Goal: Task Accomplishment & Management: Use online tool/utility

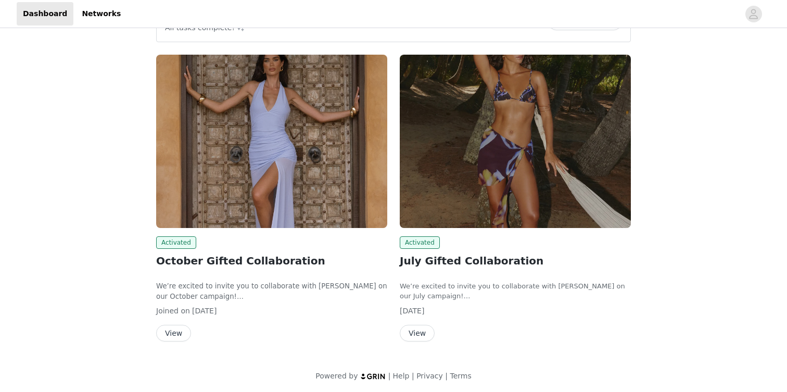
scroll to position [114, 0]
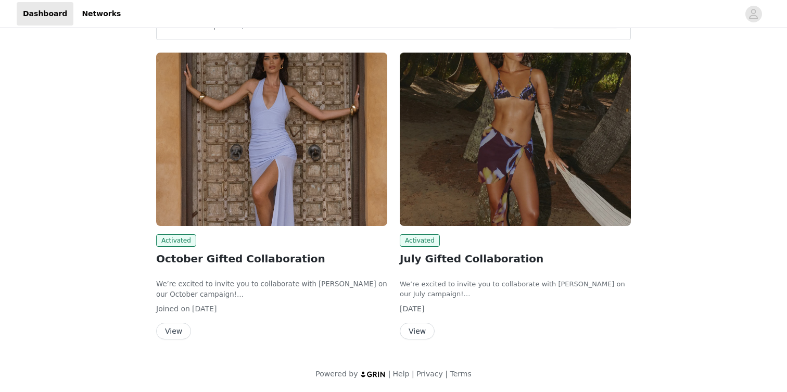
click at [178, 327] on button "View" at bounding box center [173, 331] width 35 height 17
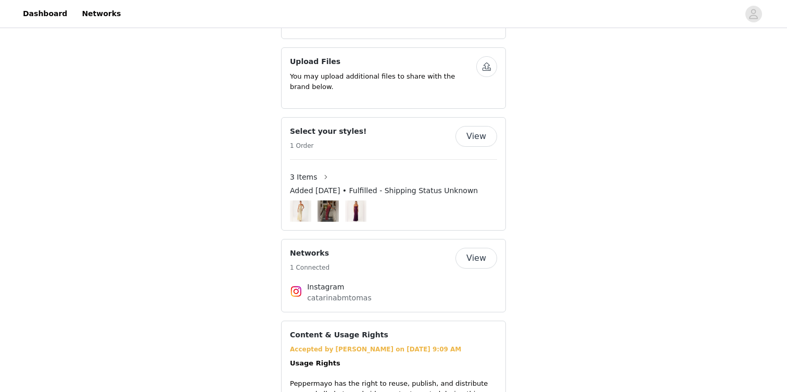
scroll to position [634, 0]
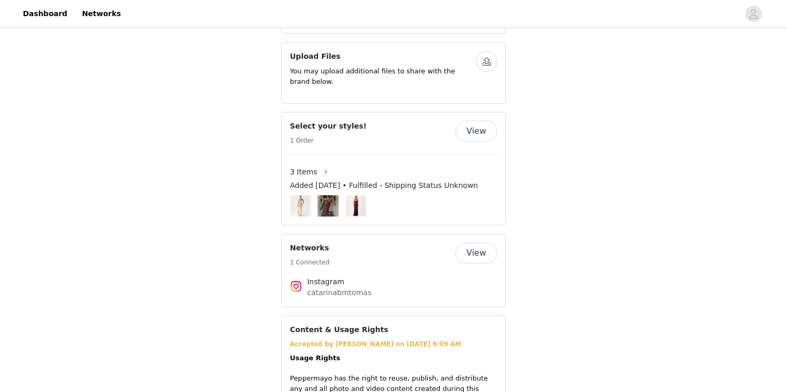
click at [472, 124] on button "View" at bounding box center [477, 131] width 42 height 21
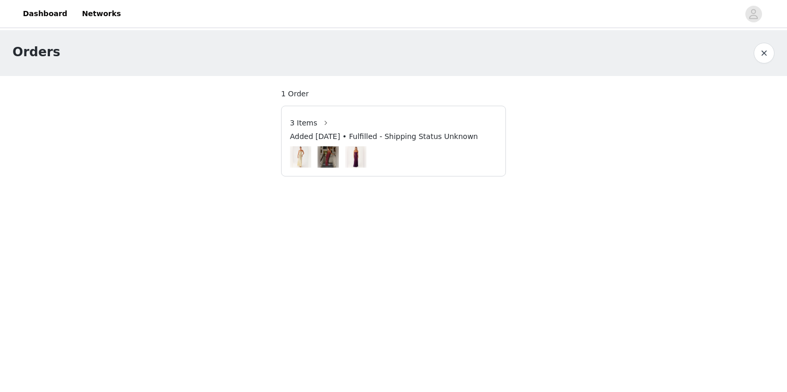
click at [310, 125] on span "3 Items" at bounding box center [304, 123] width 28 height 11
click at [320, 125] on button "button" at bounding box center [326, 123] width 17 height 17
